Goal: Task Accomplishment & Management: Complete application form

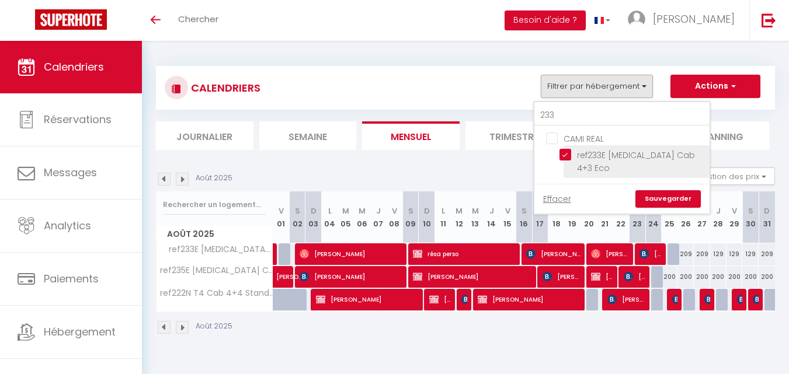
click at [565, 157] on input "ref233E [MEDICAL_DATA] Cab 4+3 Eco" at bounding box center [633, 155] width 146 height 12
checkbox input "false"
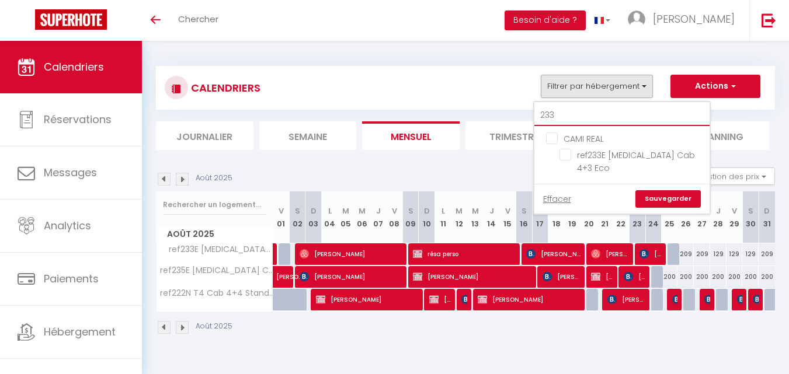
click at [559, 118] on input "233" at bounding box center [621, 115] width 175 height 21
type input "10"
checkbox input "false"
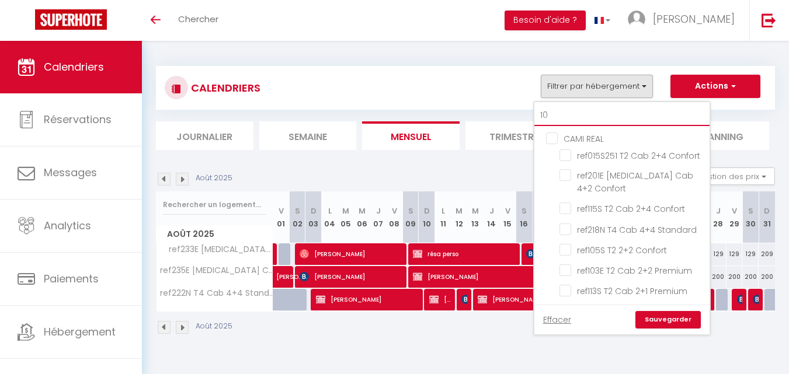
type input "105"
checkbox input "false"
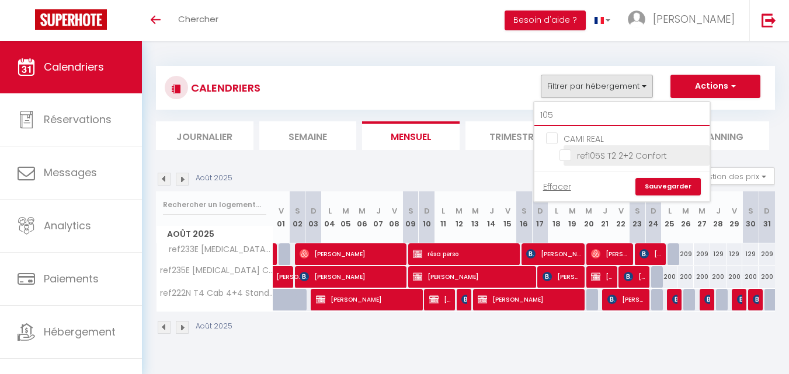
type input "105"
click at [569, 159] on input "ref105S T2 2+2 Confort" at bounding box center [633, 155] width 146 height 12
checkbox input "true"
click at [564, 112] on input "105" at bounding box center [621, 115] width 175 height 21
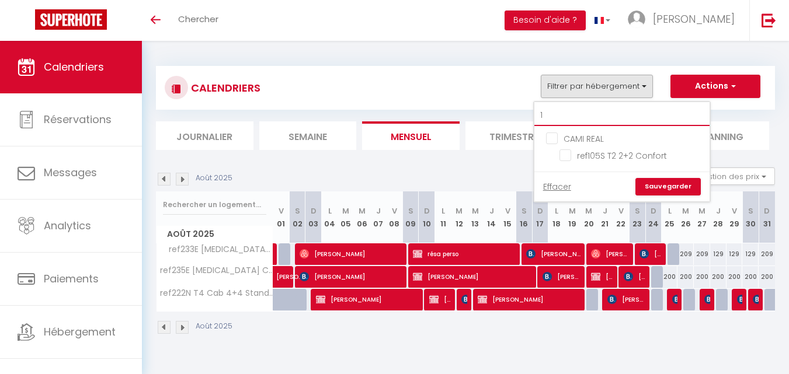
type input "11"
checkbox input "false"
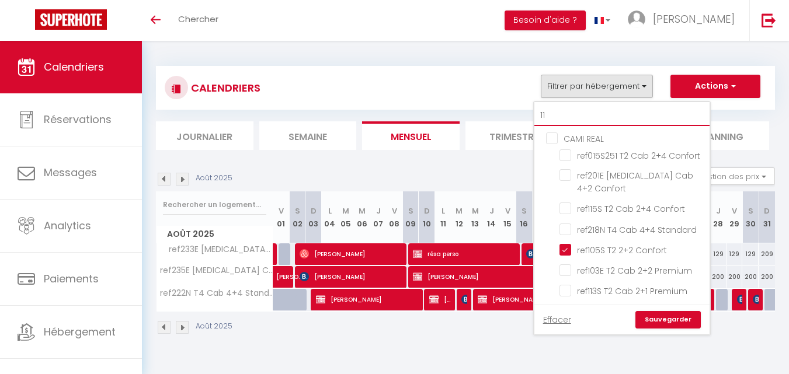
type input "115"
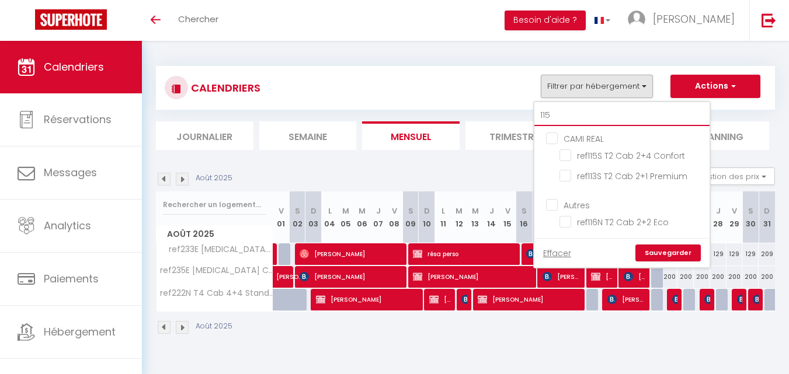
checkbox input "false"
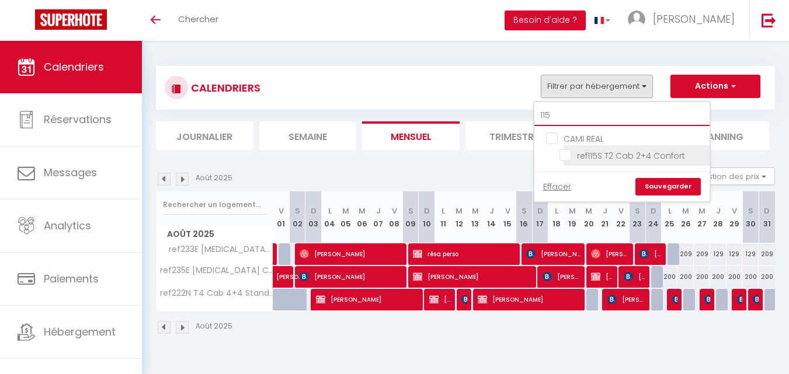
type input "115"
click at [566, 155] on input "ref115S T2 Cab 2+4 Confort" at bounding box center [633, 155] width 146 height 12
checkbox input "true"
click at [682, 182] on link "Sauvegarder" at bounding box center [667, 187] width 65 height 18
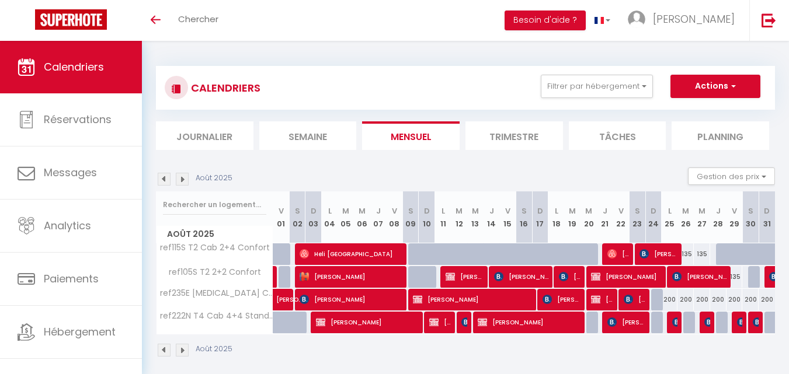
click at [183, 180] on img at bounding box center [182, 179] width 13 height 13
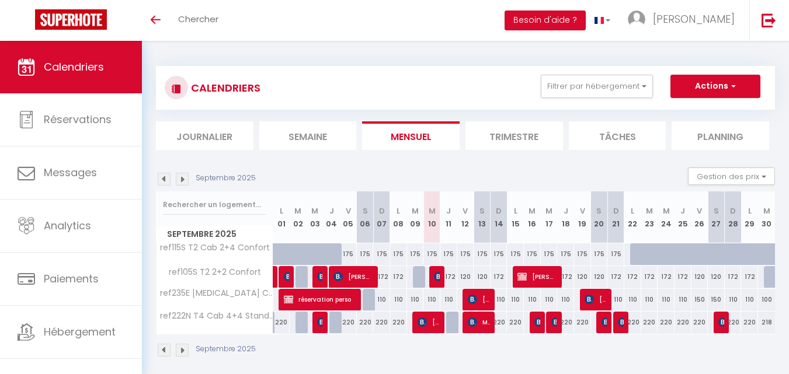
scroll to position [41, 0]
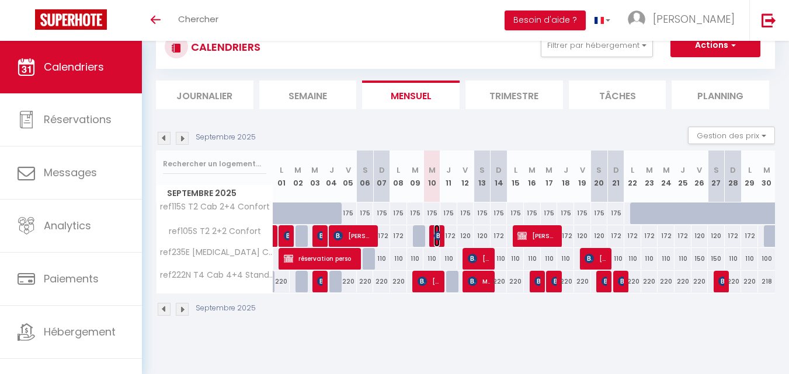
click at [438, 234] on img at bounding box center [438, 235] width 9 height 9
select select "OK"
select select "KO"
select select "0"
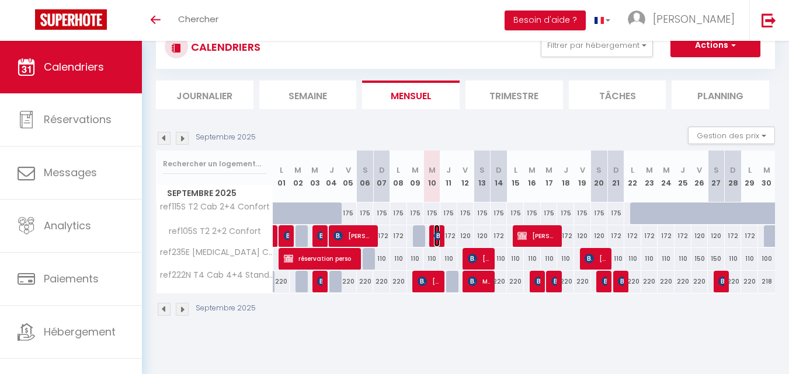
select select "1"
select select
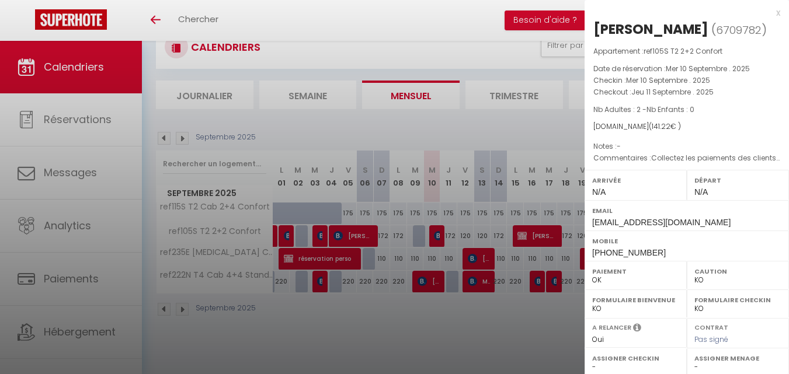
click at [459, 320] on div at bounding box center [394, 187] width 789 height 374
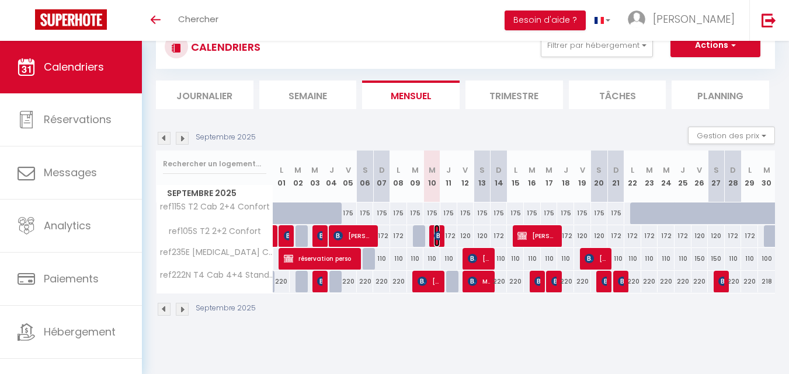
click at [436, 232] on img at bounding box center [438, 235] width 9 height 9
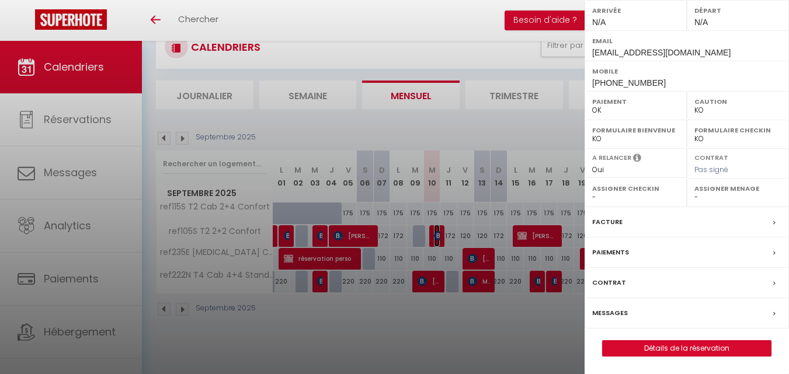
scroll to position [189, 0]
click at [626, 348] on link "Détails de la réservation" at bounding box center [687, 348] width 168 height 15
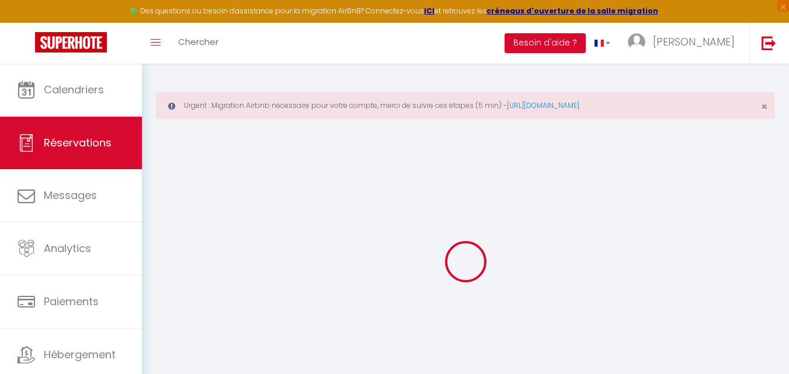
type input "[PERSON_NAME] [PERSON_NAME]"
type input "[PERSON_NAME]"
type input "[EMAIL_ADDRESS][DOMAIN_NAME]"
type input "[PHONE_NUMBER]"
type input "."
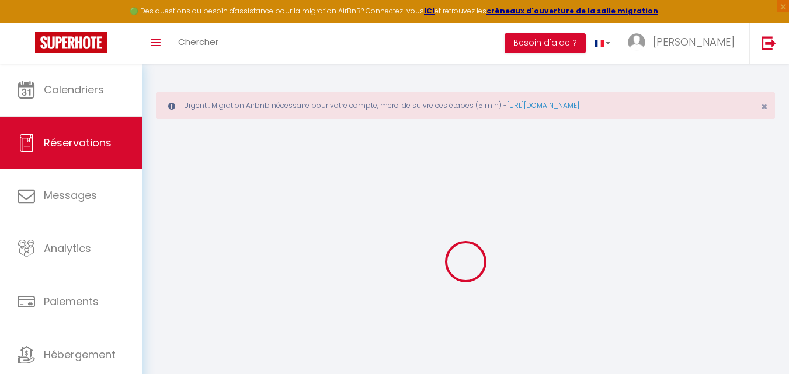
select select "ES"
type input "20.61"
select select "33652"
select select "1"
select select
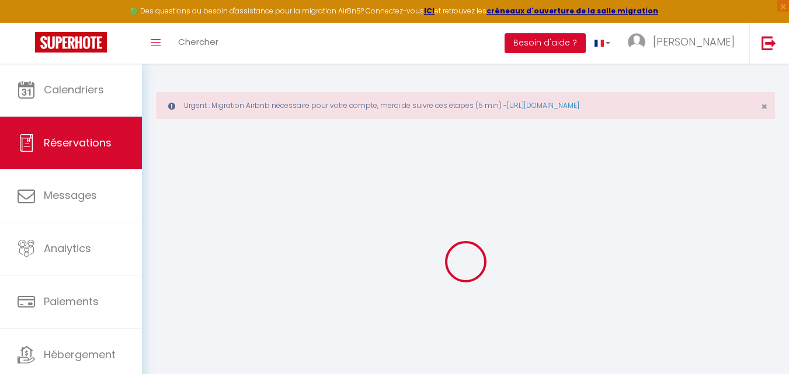
select select
type input "2"
select select "12"
select select "14"
type input "118.42"
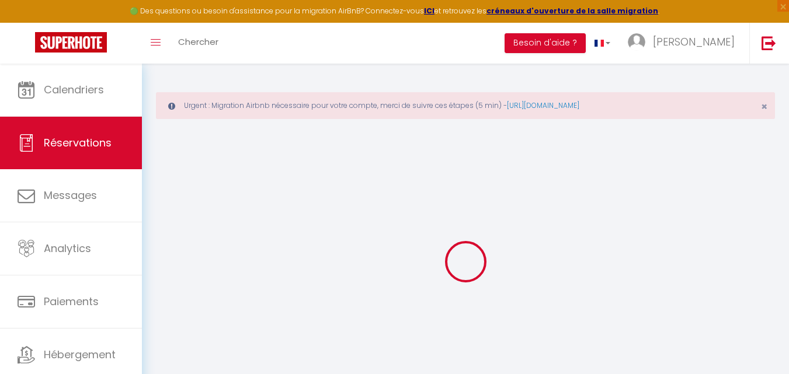
checkbox input "false"
type input "0"
select select "2"
type input "0"
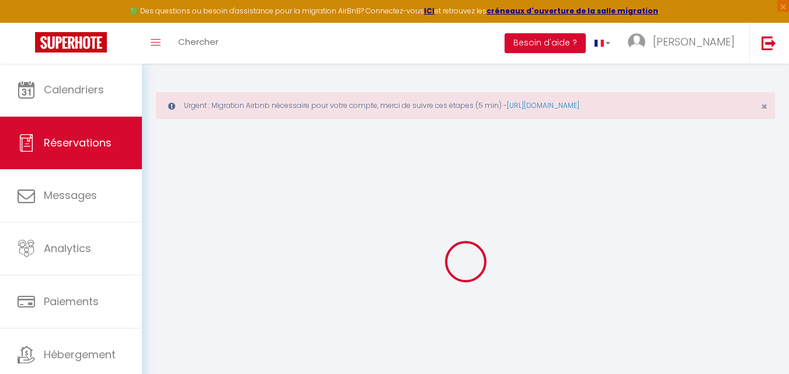
type input "0"
select select
checkbox input "false"
select select
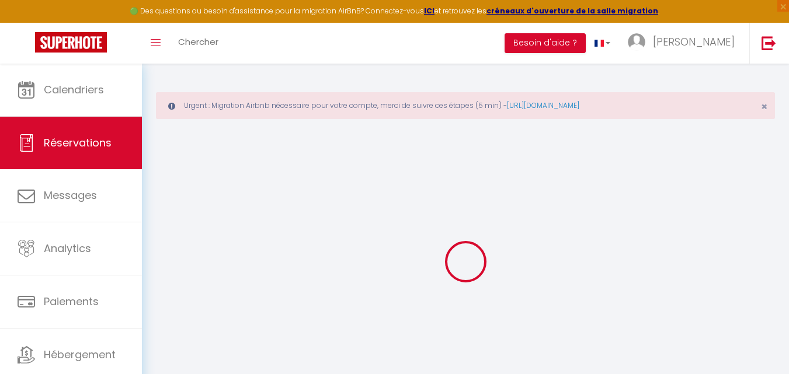
select select
checkbox input "false"
select select
checkbox input "false"
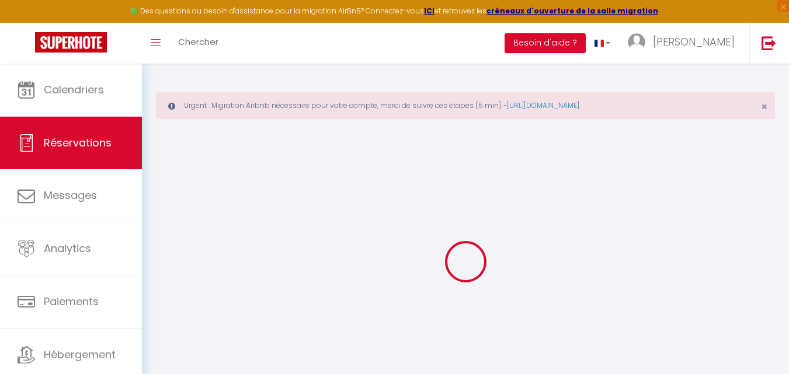
type textarea "Collectez les paiements des clients dans votre établissement. Pour les frais d'…"
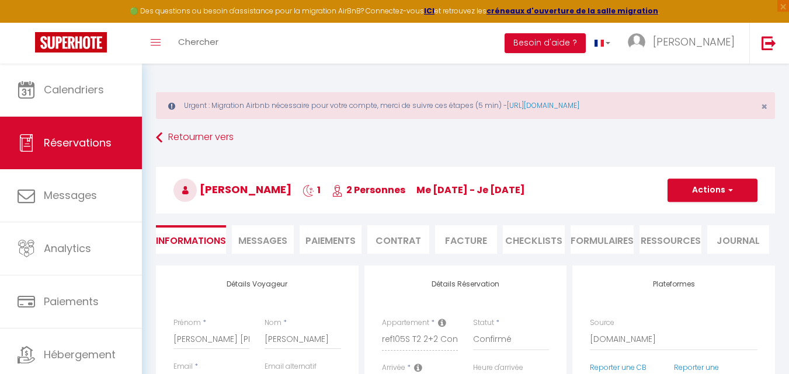
type input "19"
type input "3.8"
select select
checkbox input "false"
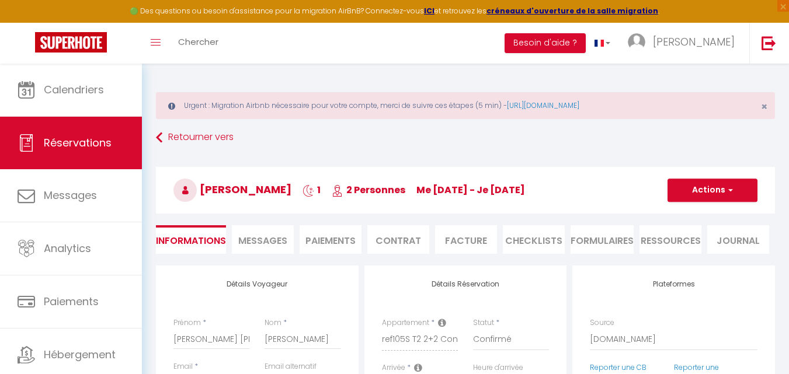
select select
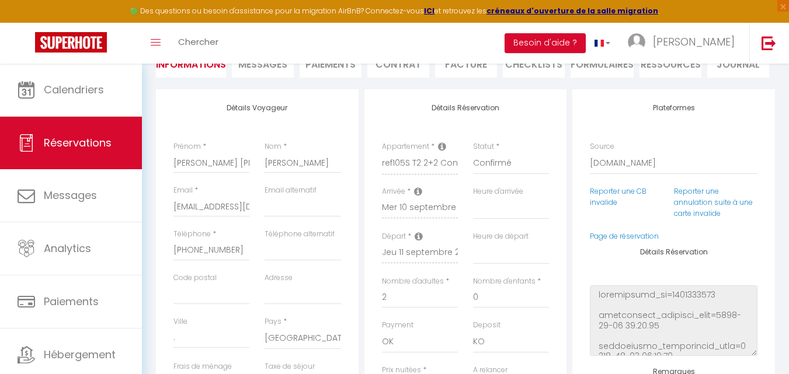
scroll to position [175, 0]
click at [604, 163] on select "Direct [DOMAIN_NAME] [DOMAIN_NAME] Chalet montagne Expedia Gite de [GEOGRAPHIC_…" at bounding box center [674, 165] width 168 height 22
select select "4"
click at [590, 154] on select "Direct [DOMAIN_NAME] [DOMAIN_NAME] Chalet montagne Expedia Gite de [GEOGRAPHIC_…" at bounding box center [674, 165] width 168 height 22
click at [625, 164] on select "Direct [DOMAIN_NAME] [DOMAIN_NAME] Chalet montagne Expedia Gite de [GEOGRAPHIC_…" at bounding box center [674, 165] width 168 height 22
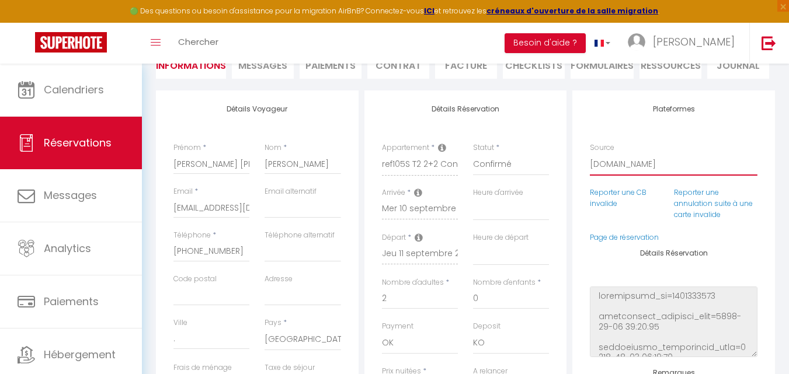
select select
checkbox input "false"
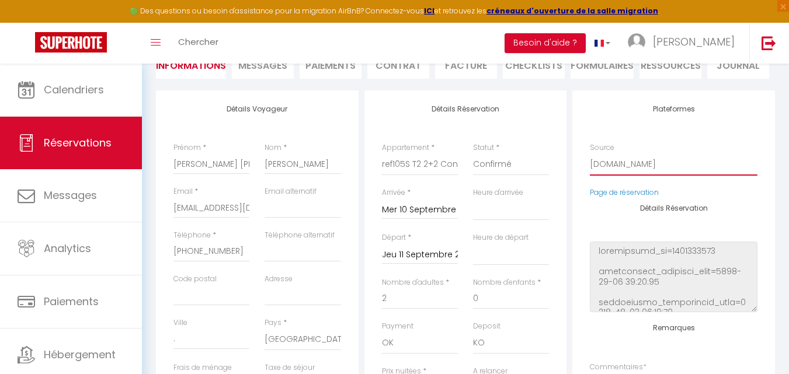
click at [590, 154] on select "Direct [DOMAIN_NAME] [DOMAIN_NAME] Chalet montagne Expedia Gite de [GEOGRAPHIC_…" at bounding box center [674, 165] width 168 height 22
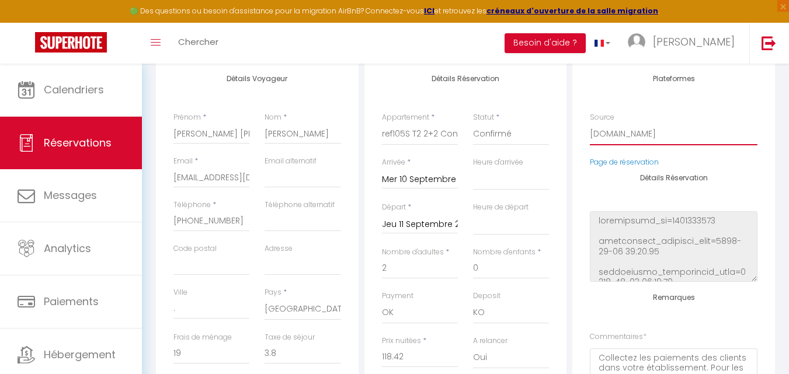
scroll to position [234, 0]
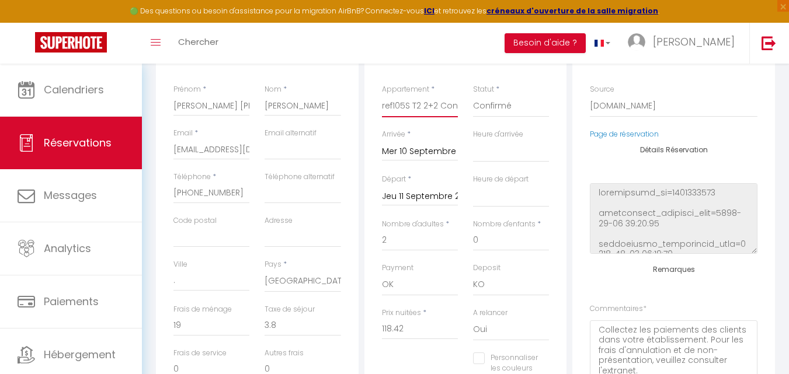
click at [415, 104] on select "ref015S251 T2 Cab 2+4 Confort ref130O T2 Cab 2+2 Confort ref223S T4 Cab 6+6 Fam…" at bounding box center [420, 106] width 76 height 22
select select "30256"
click at [382, 95] on select "ref015S251 T2 Cab 2+4 Confort ref130O T2 Cab 2+2 Confort ref223S T4 Cab 6+6 Fam…" at bounding box center [420, 106] width 76 height 22
select select
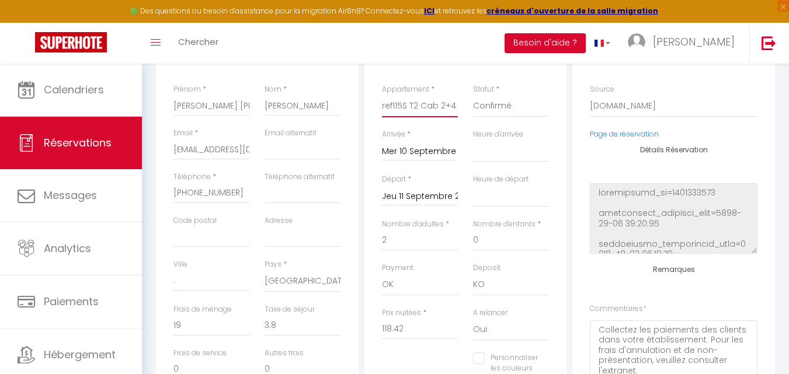
checkbox input "false"
select select
checkbox input "false"
type input "15"
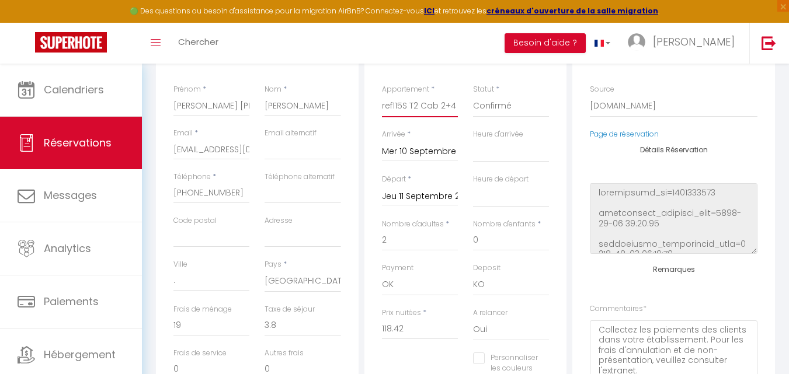
select select
type input "175"
checkbox input "false"
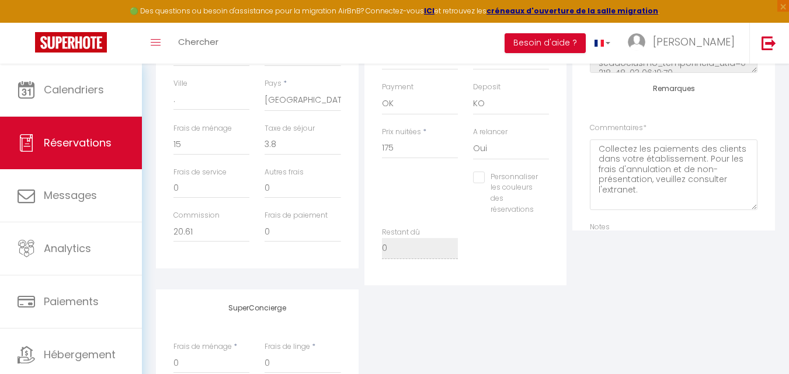
scroll to position [350, 0]
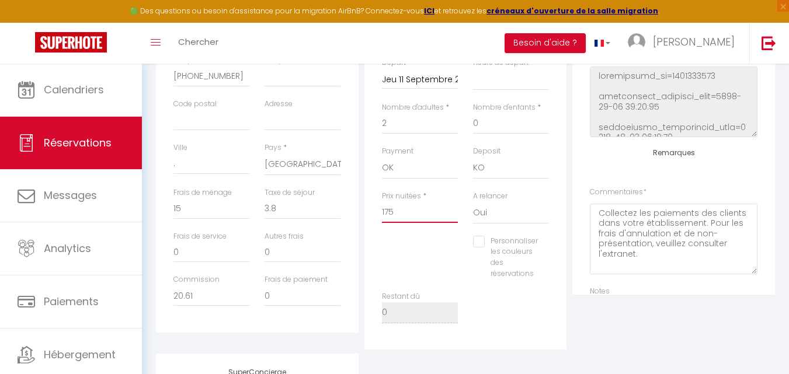
click at [405, 211] on input "175" at bounding box center [420, 212] width 76 height 21
type input "0"
select select
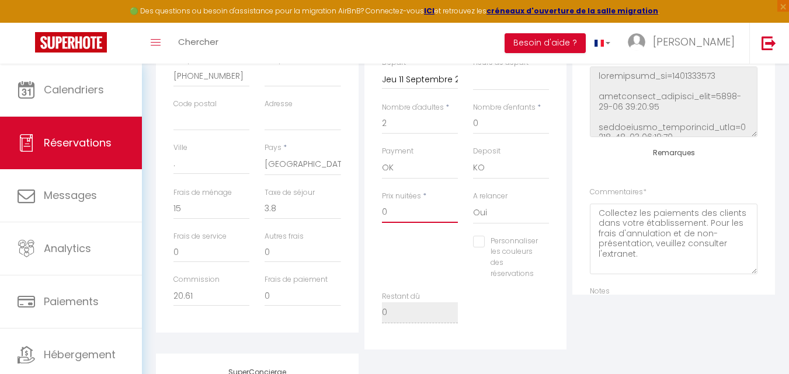
checkbox input "false"
type input "0"
select select
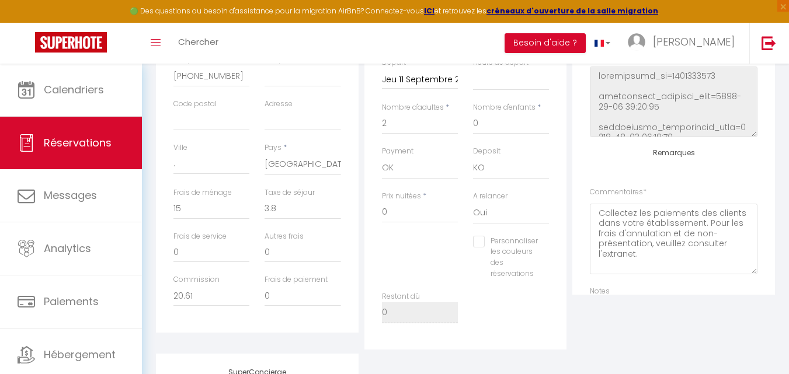
select select
checkbox input "false"
click at [418, 253] on div "Personnaliser les couleurs des réservations #D7092E" at bounding box center [465, 263] width 183 height 55
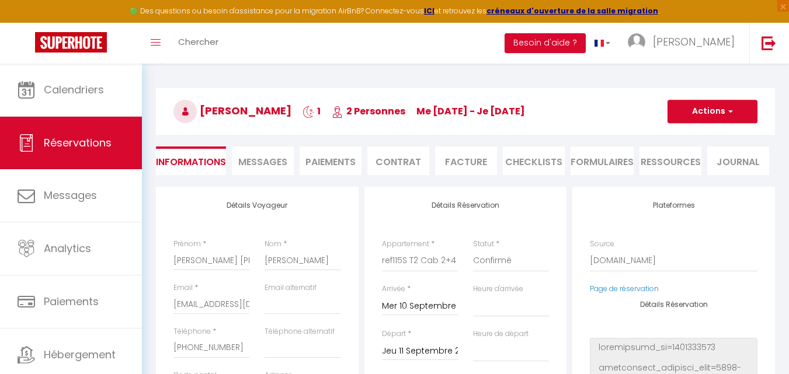
scroll to position [58, 0]
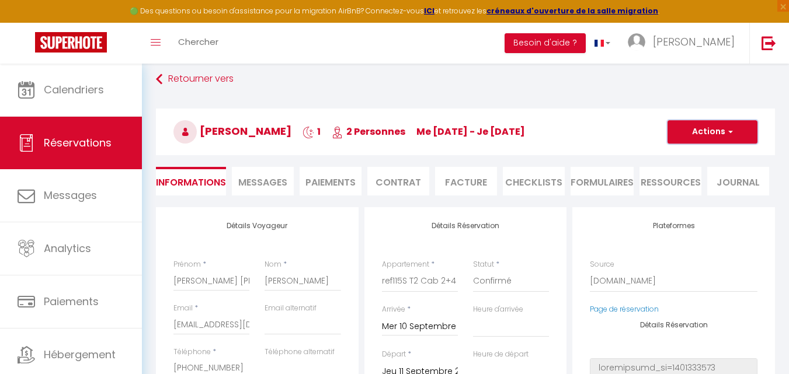
click at [692, 126] on button "Actions" at bounding box center [713, 131] width 90 height 23
click at [683, 157] on link "Enregistrer" at bounding box center [701, 157] width 92 height 15
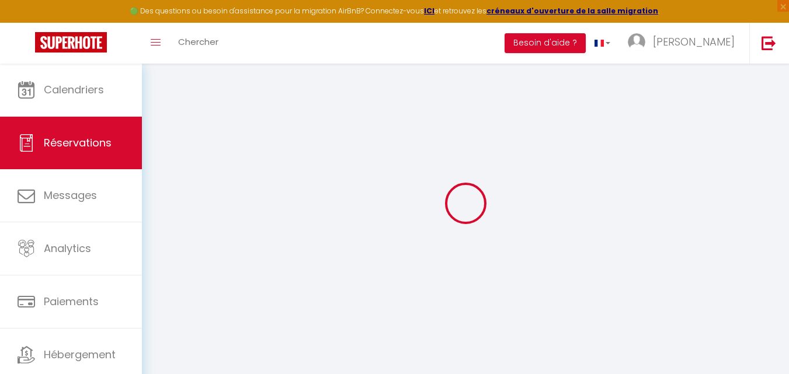
select select "not_cancelled"
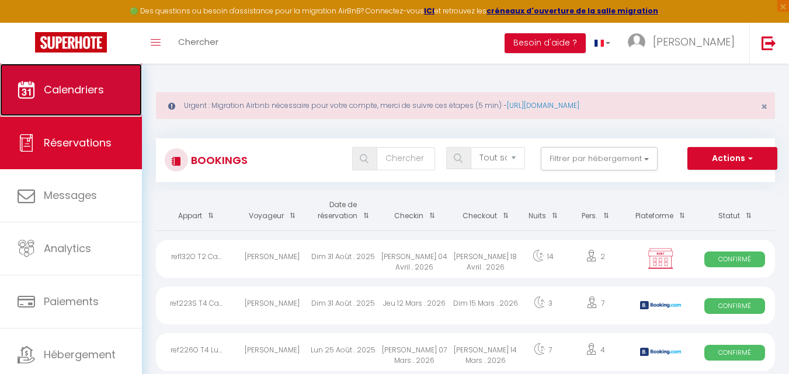
click at [89, 85] on span "Calendriers" at bounding box center [74, 89] width 60 height 15
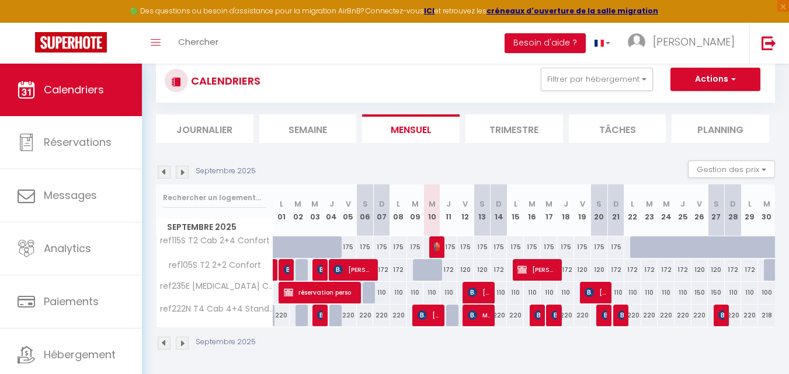
scroll to position [81, 0]
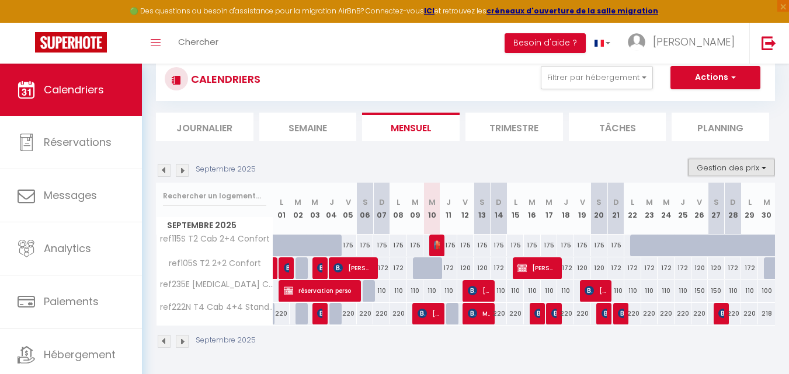
click at [724, 166] on button "Gestion des prix" at bounding box center [731, 168] width 87 height 18
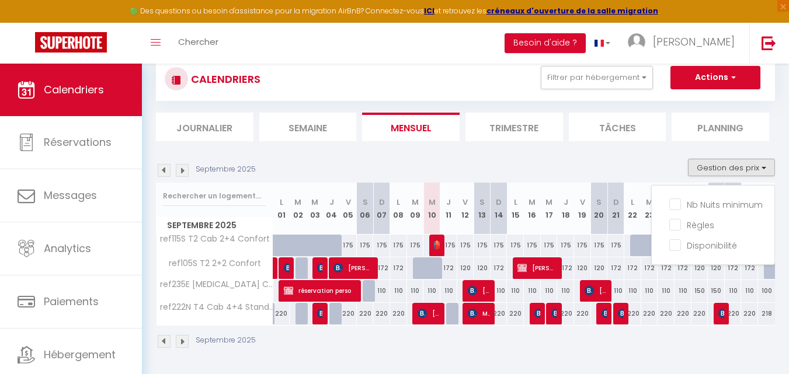
click at [708, 202] on input "Nb Nuits minimum" at bounding box center [721, 204] width 105 height 12
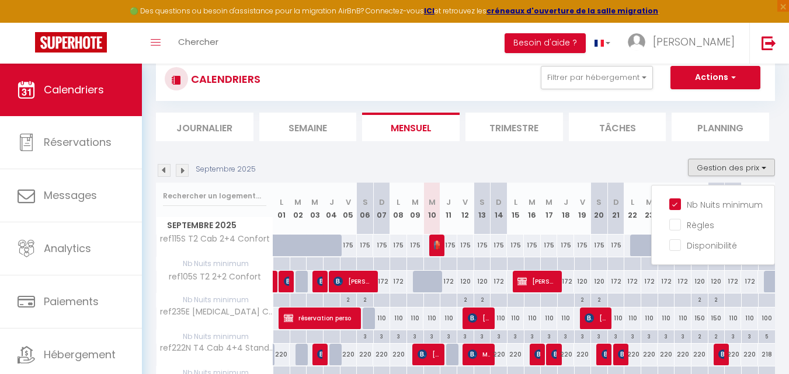
click at [519, 164] on div "Septembre 2025 Gestion des prix Nb Nuits minimum Règles Disponibilité" at bounding box center [465, 171] width 619 height 24
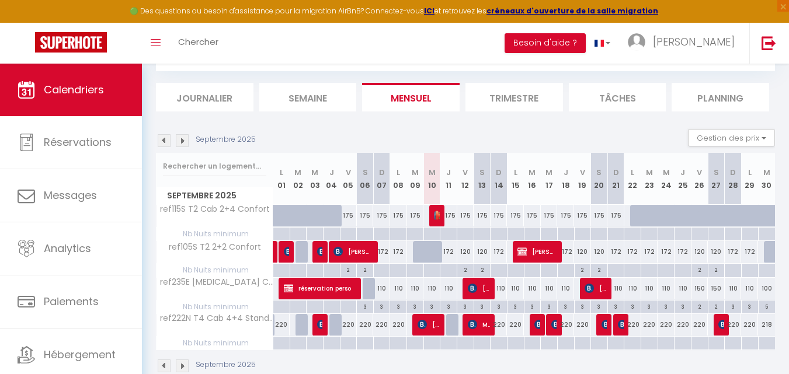
scroll to position [136, 0]
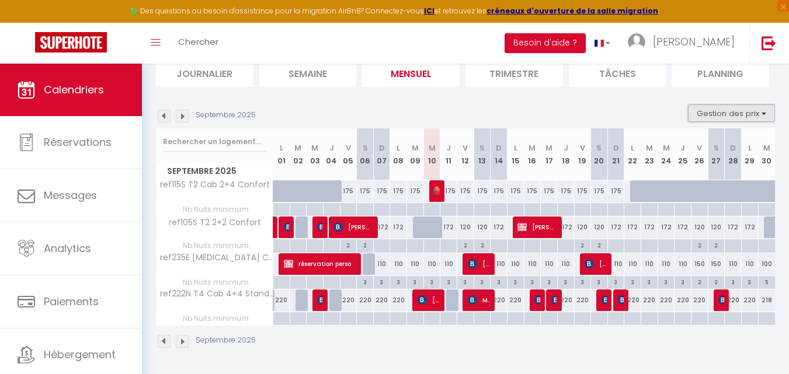
click at [717, 114] on button "Gestion des prix" at bounding box center [731, 114] width 87 height 18
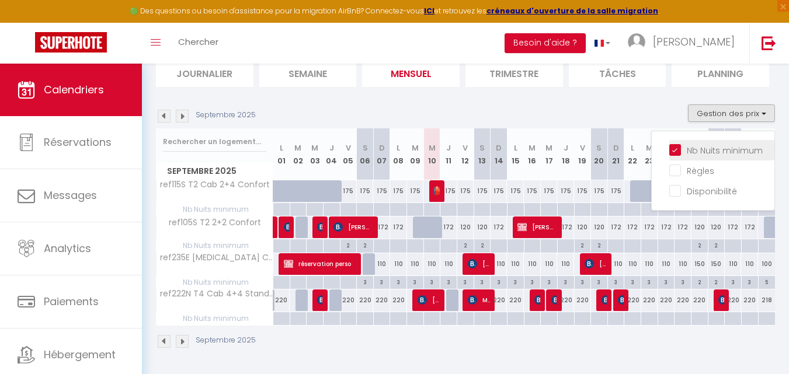
click at [676, 148] on input "Nb Nuits minimum" at bounding box center [721, 150] width 105 height 12
checkbox input "false"
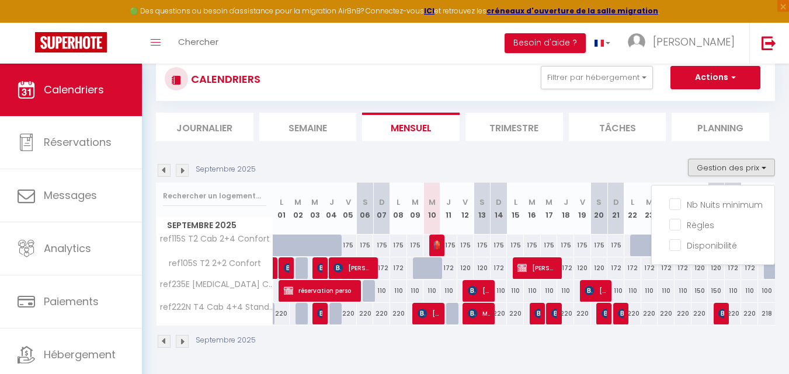
click at [567, 165] on div "Septembre 2025 Gestion des prix Nb Nuits minimum Règles Disponibilité" at bounding box center [465, 171] width 619 height 24
